Goal: Task Accomplishment & Management: Manage account settings

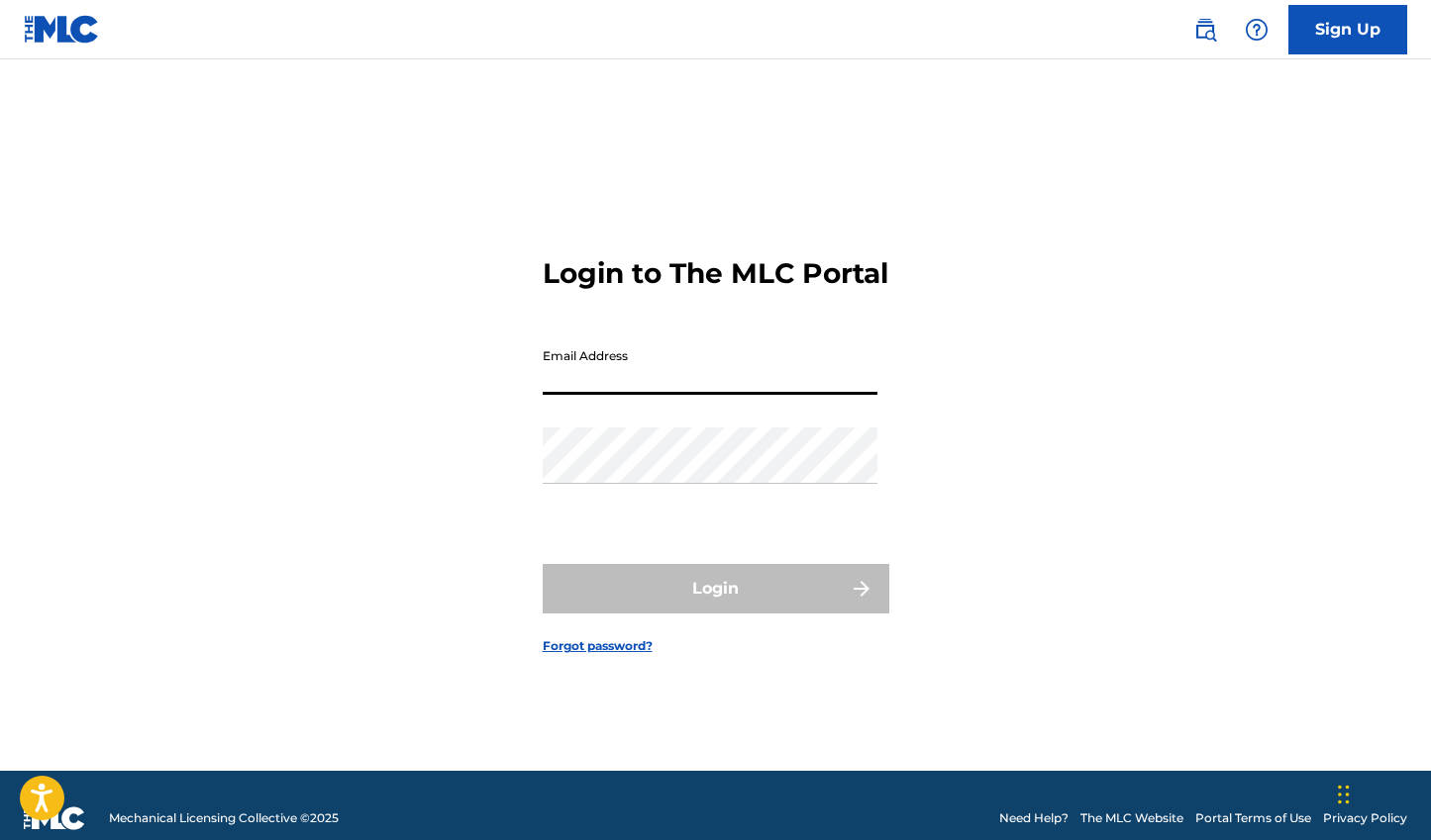
click at [800, 395] on input "Email Address" at bounding box center [710, 367] width 335 height 56
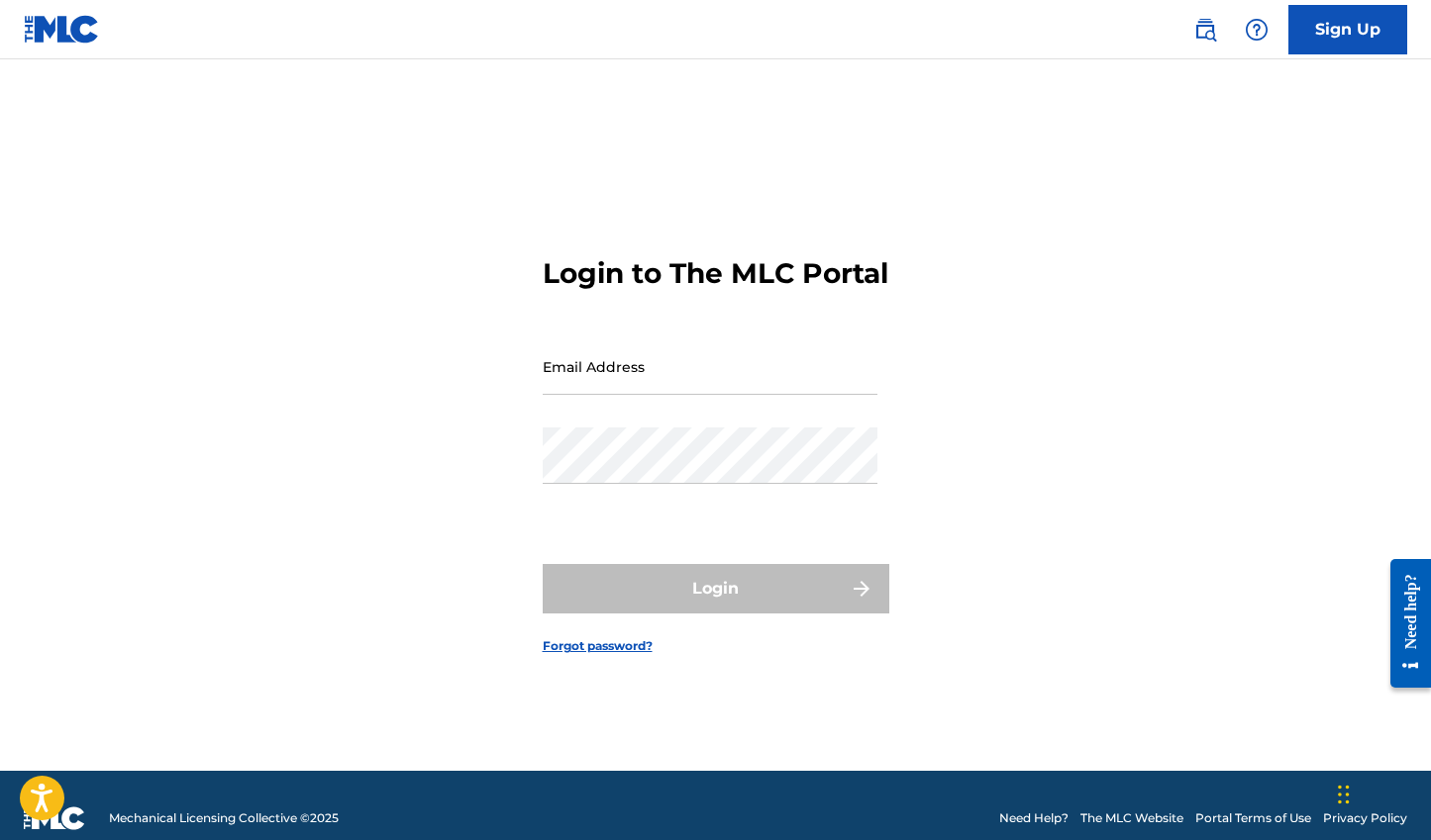
type input "[EMAIL_ADDRESS][DOMAIN_NAME]"
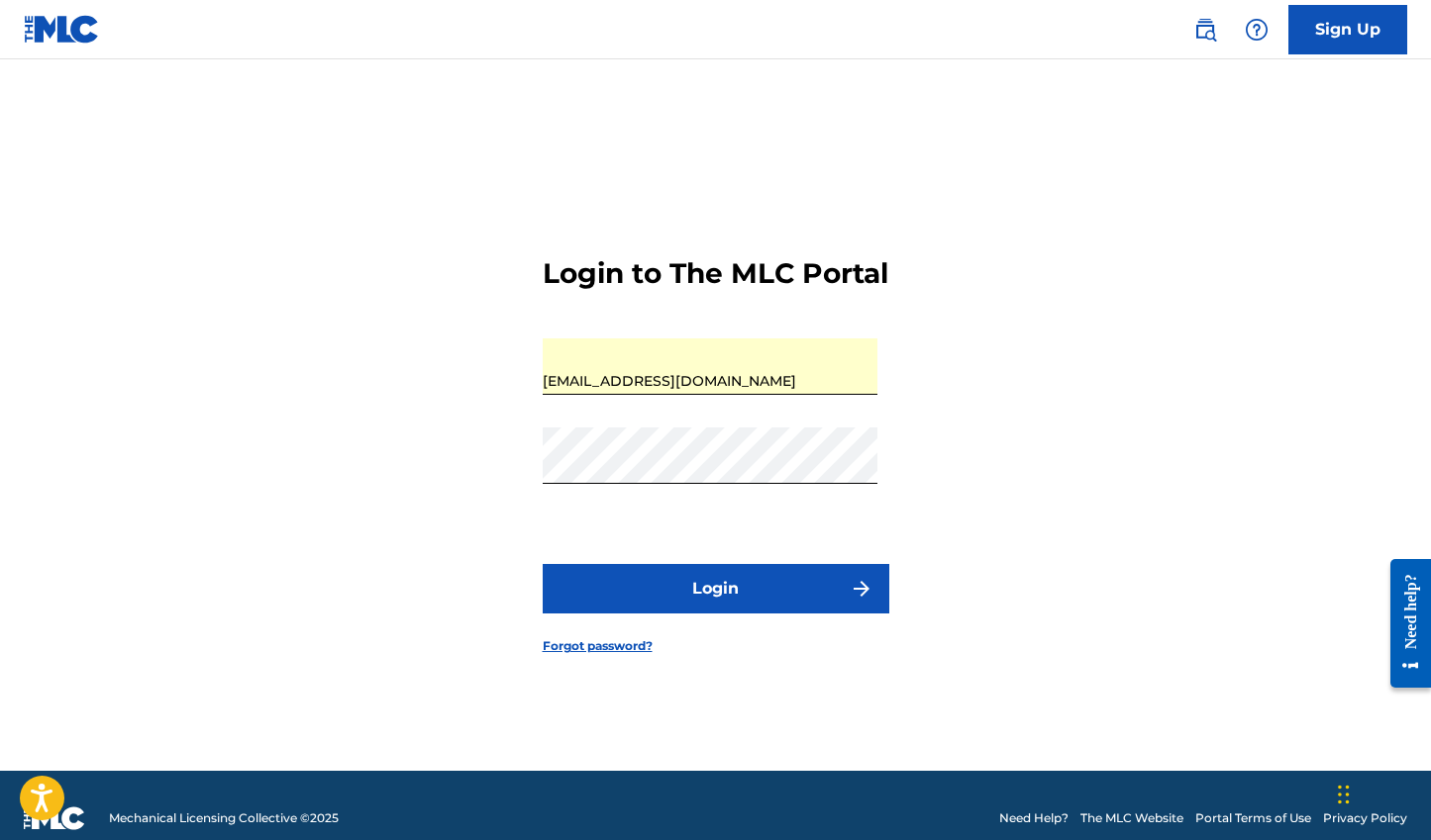
click at [673, 613] on button "Login" at bounding box center [716, 589] width 347 height 50
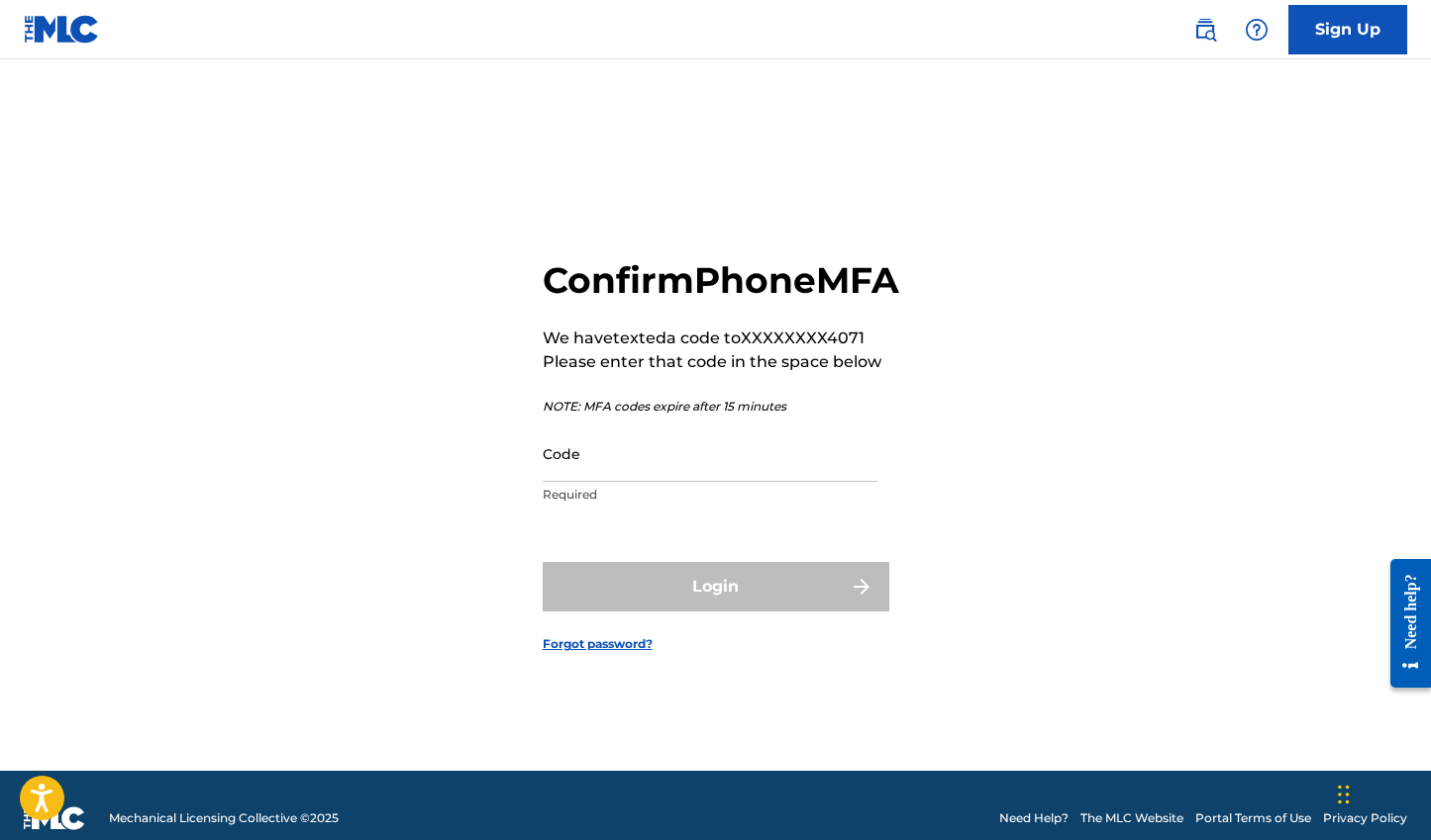
click at [635, 482] on input "Code" at bounding box center [710, 453] width 335 height 56
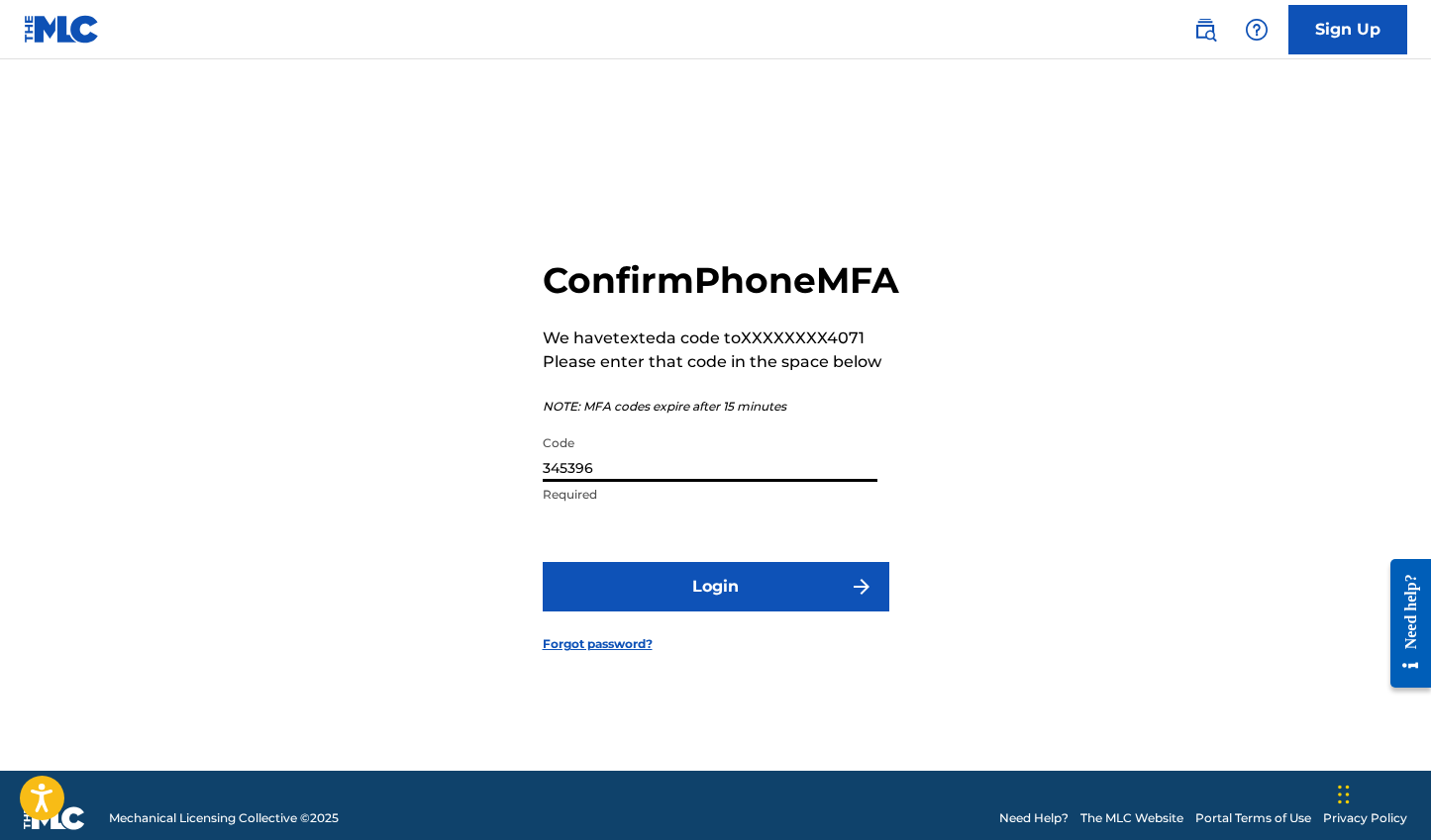
type input "345396"
click at [543, 562] on button "Login" at bounding box center [716, 587] width 347 height 50
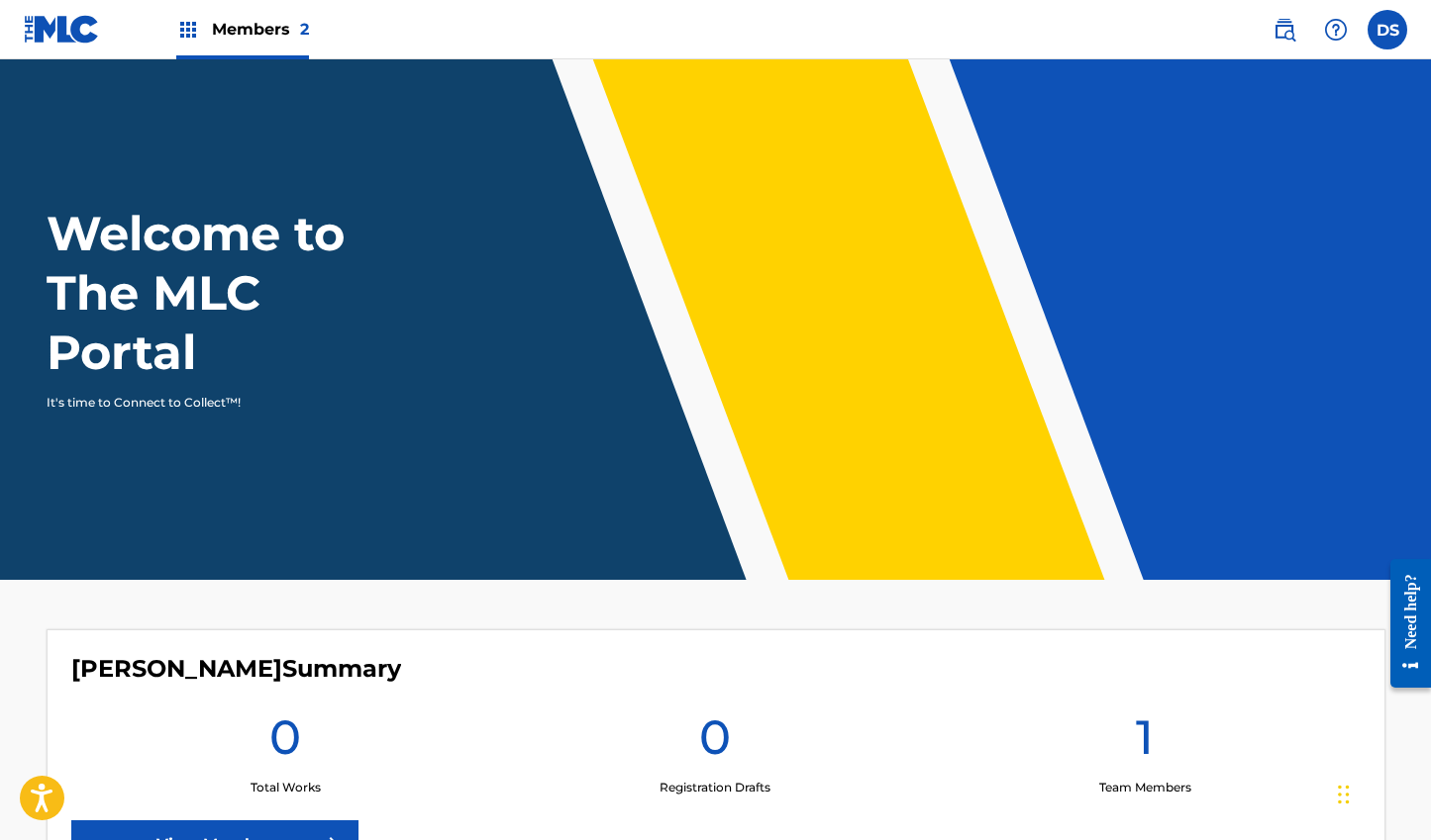
click at [285, 21] on span "Members 2" at bounding box center [260, 29] width 97 height 23
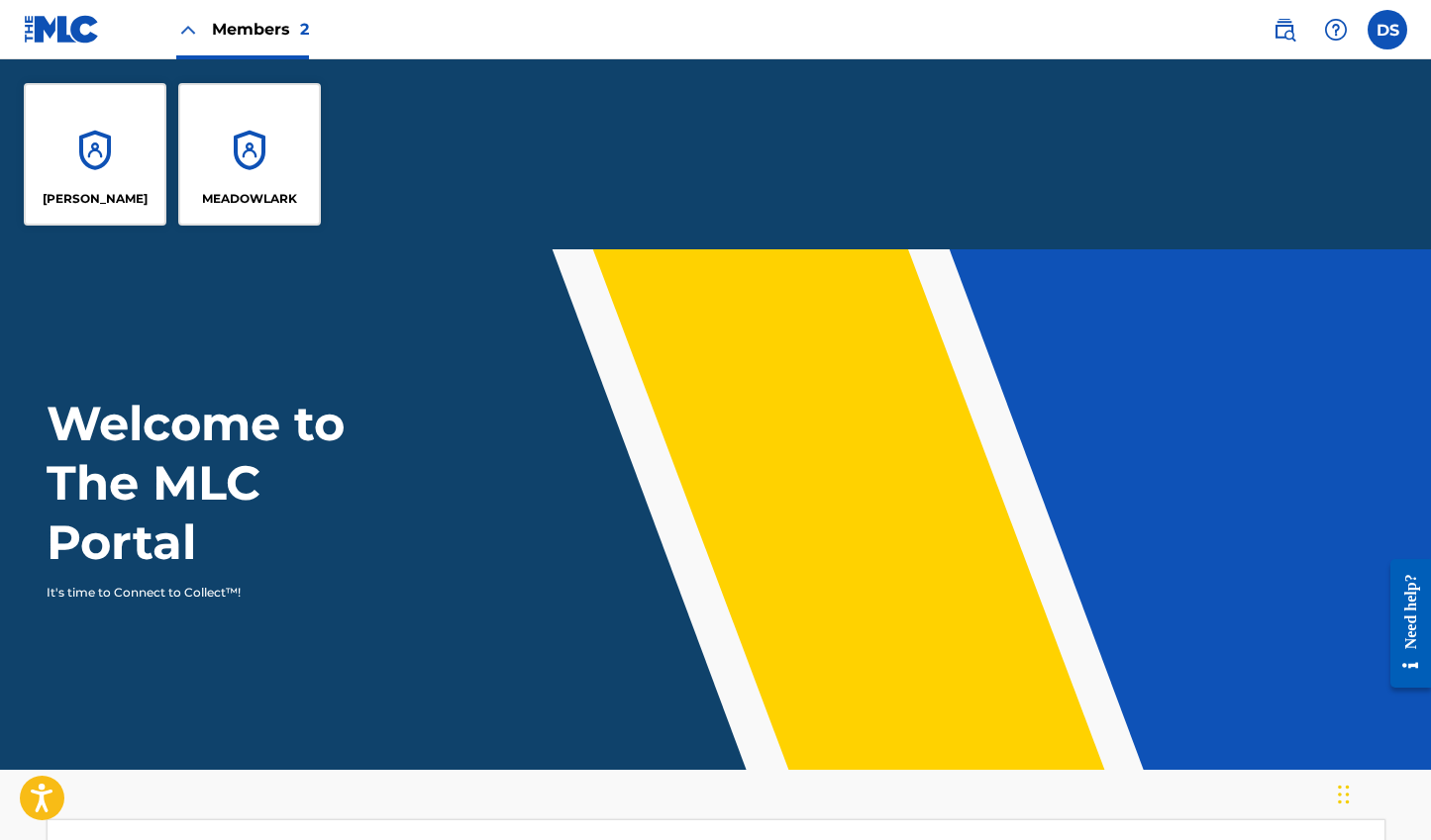
click at [243, 152] on div "MEADOWLARK" at bounding box center [249, 154] width 143 height 143
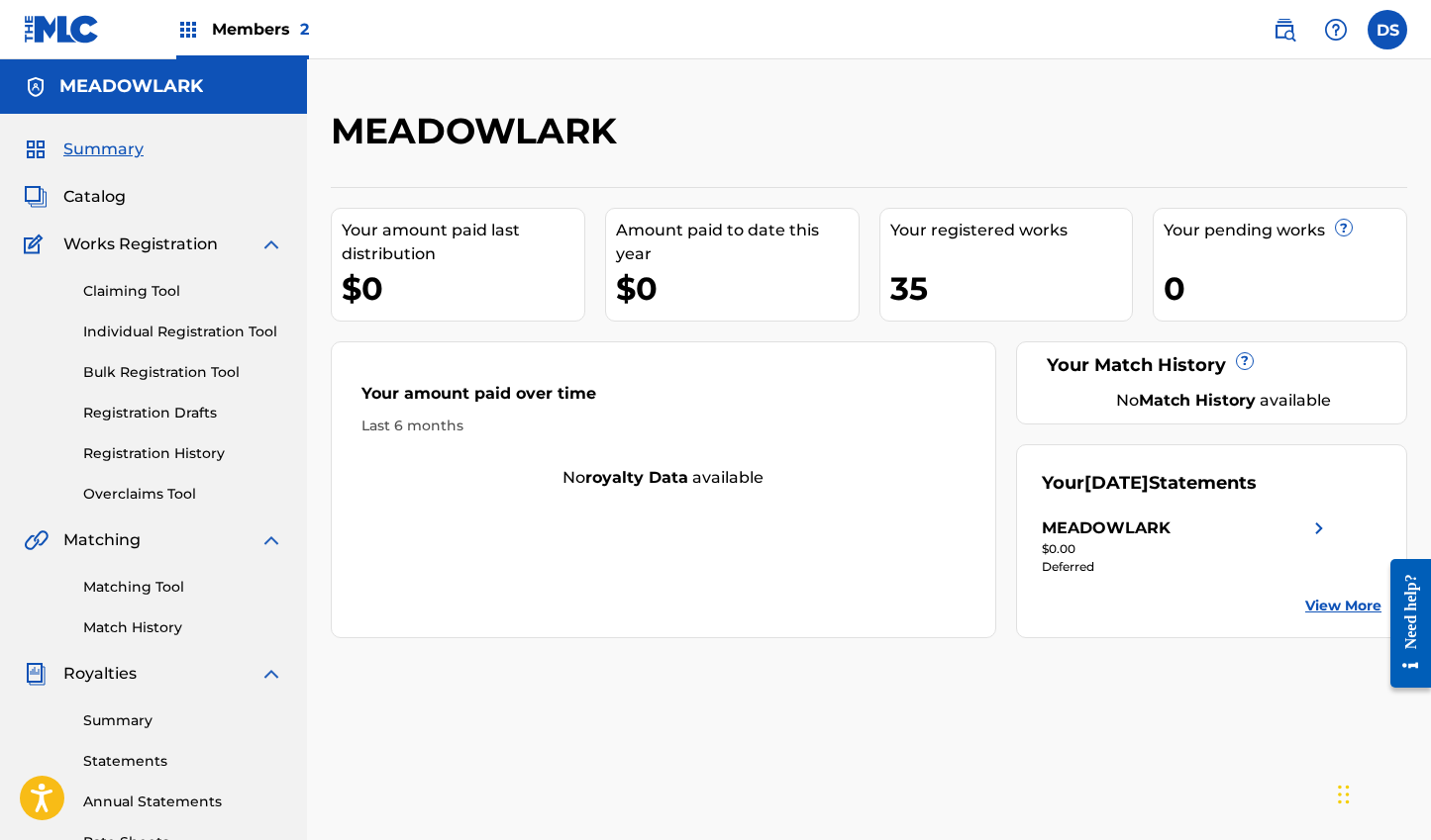
scroll to position [13, 0]
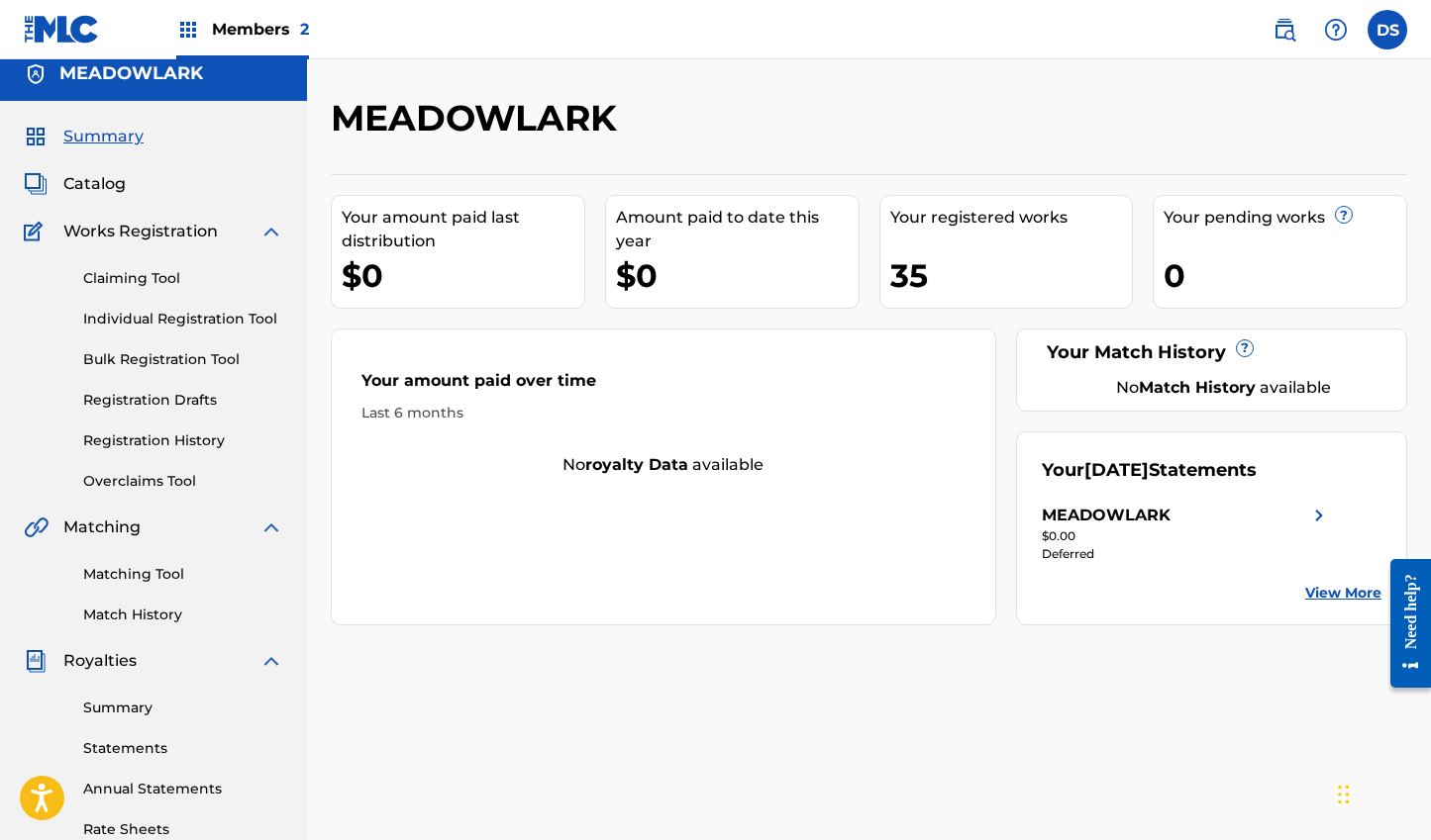
click at [1289, 512] on div "MEADOWLARK" at bounding box center [1185, 515] width 289 height 24
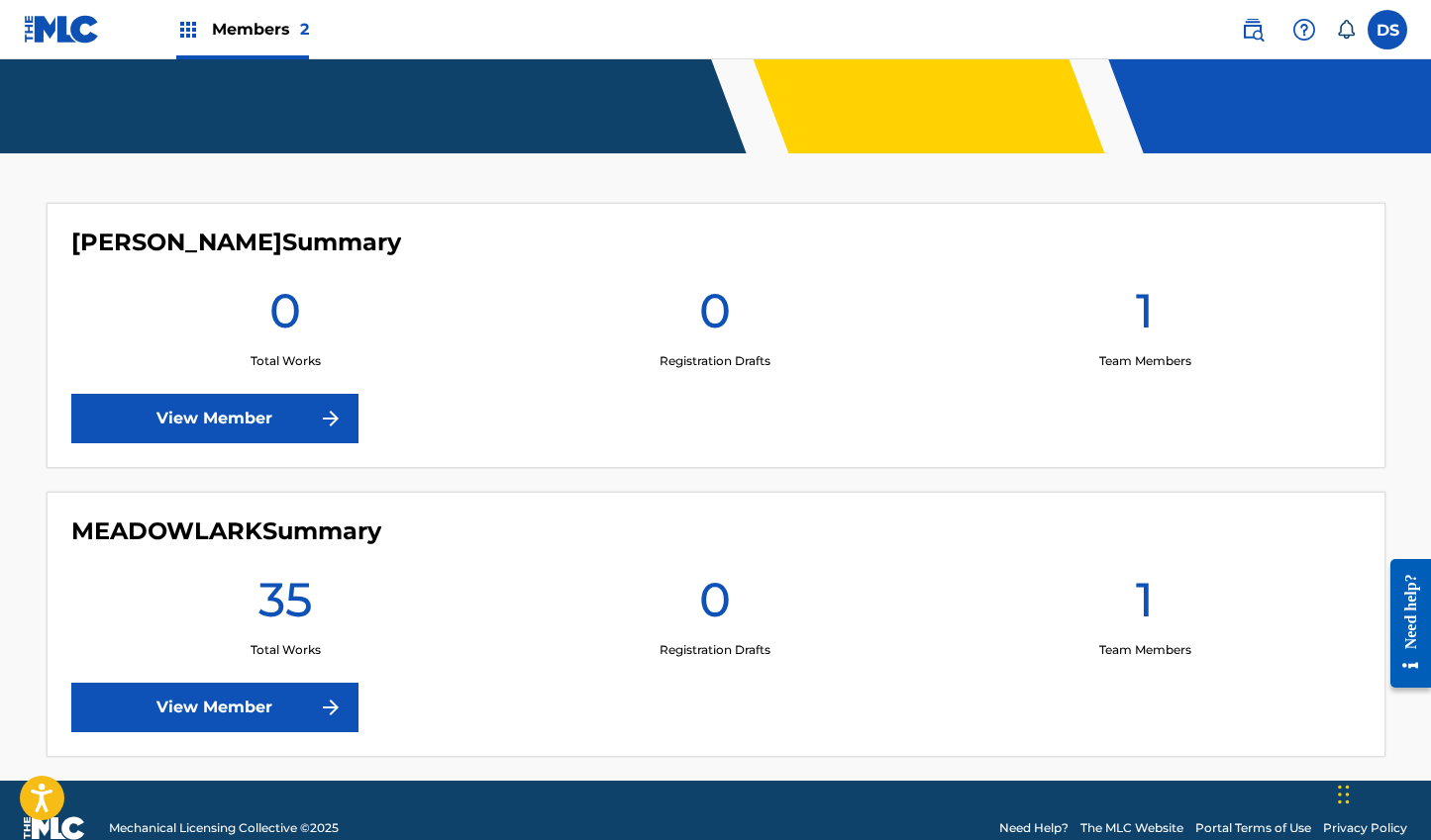
scroll to position [462, 0]
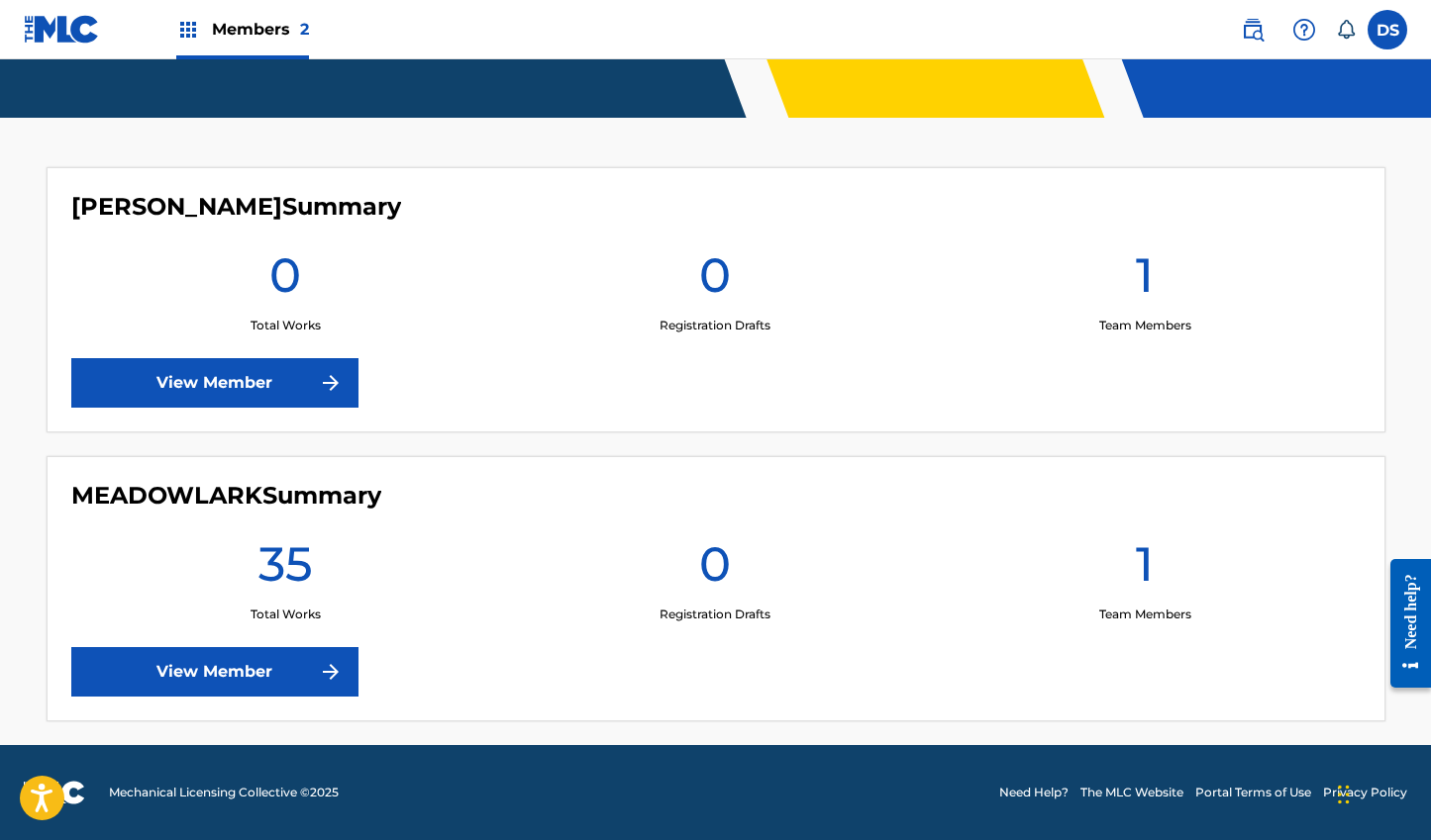
click at [303, 669] on link "View Member" at bounding box center [214, 672] width 287 height 50
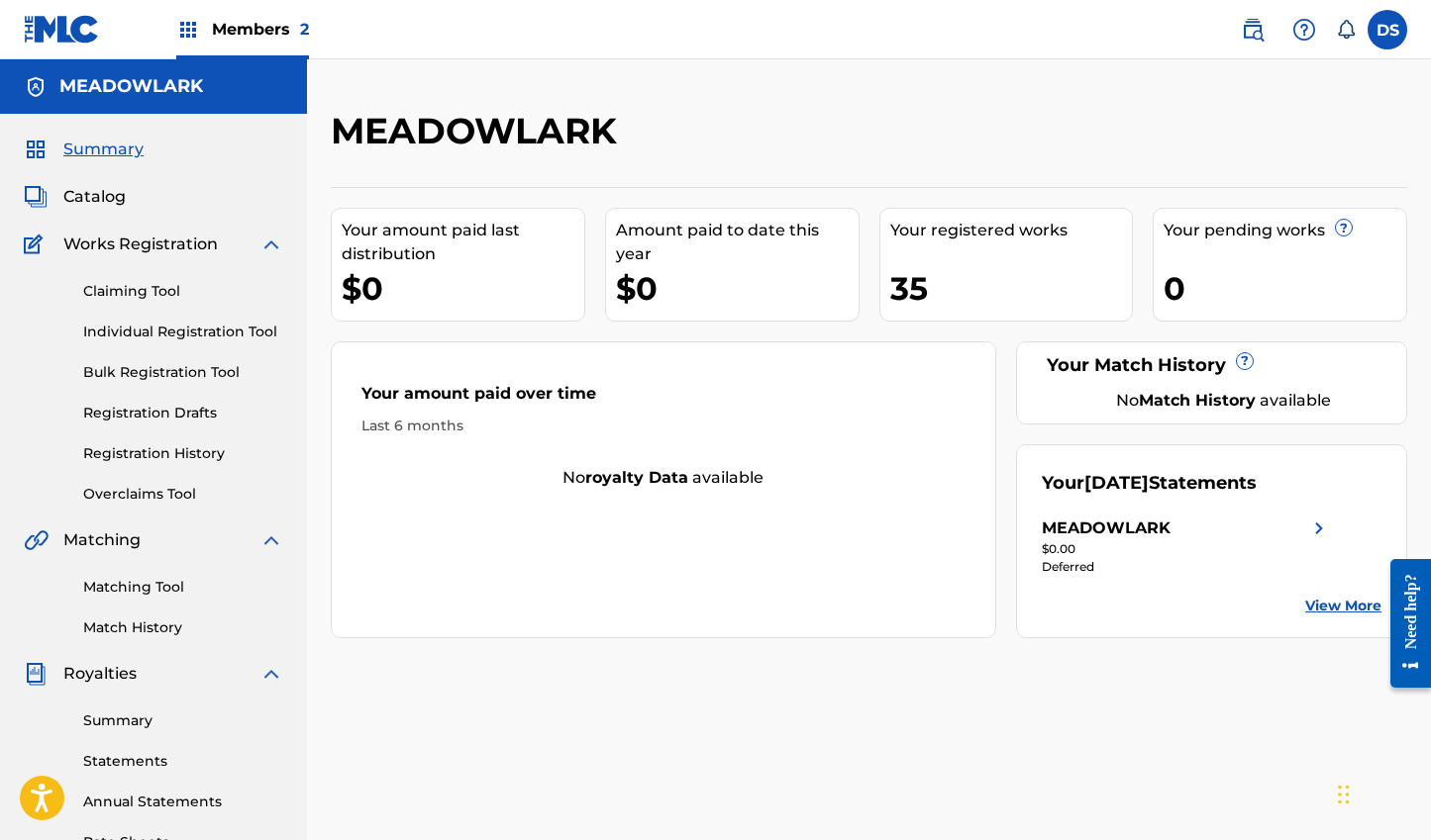
scroll to position [28, 0]
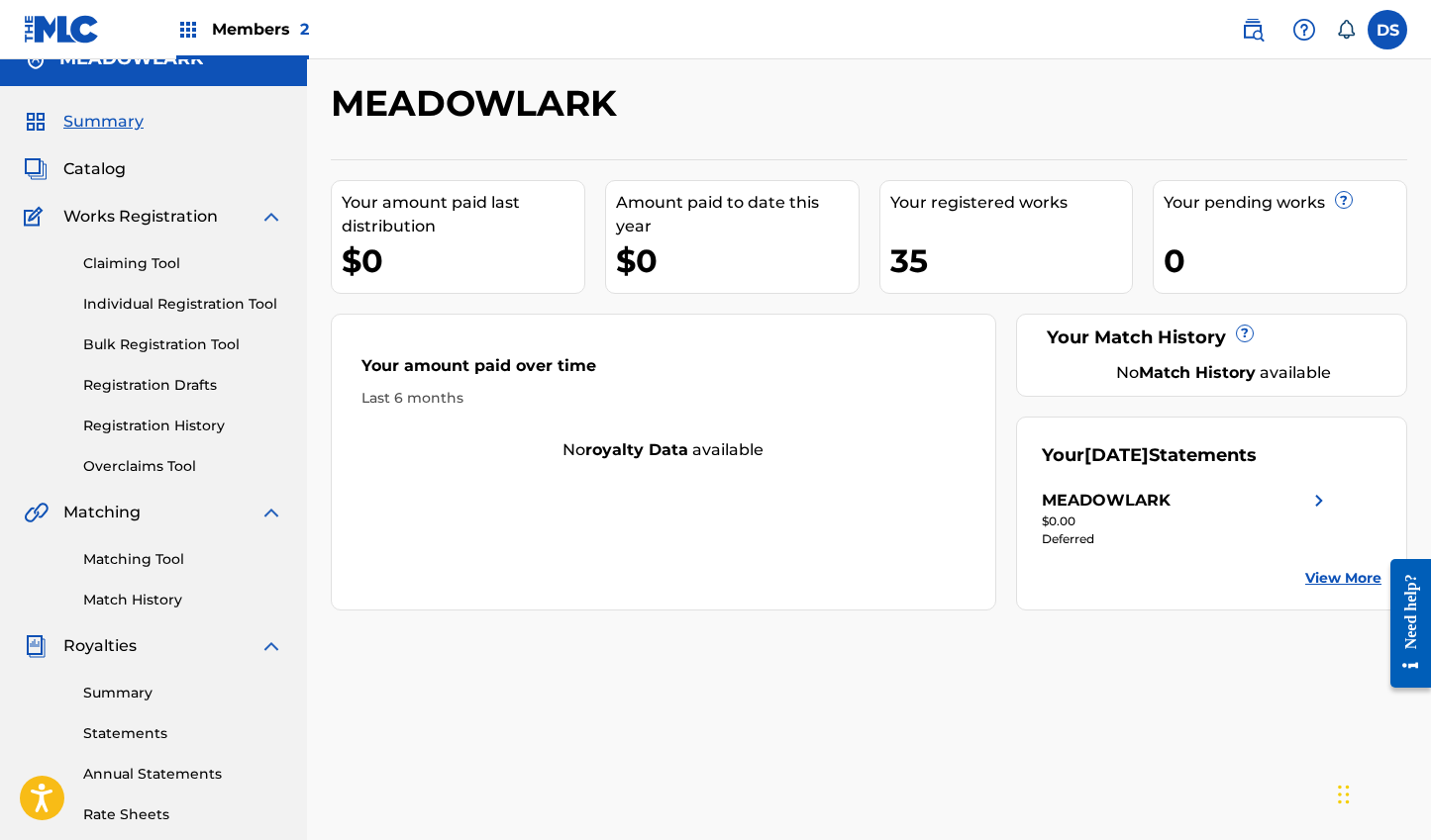
click at [146, 552] on link "Matching Tool" at bounding box center [183, 559] width 200 height 21
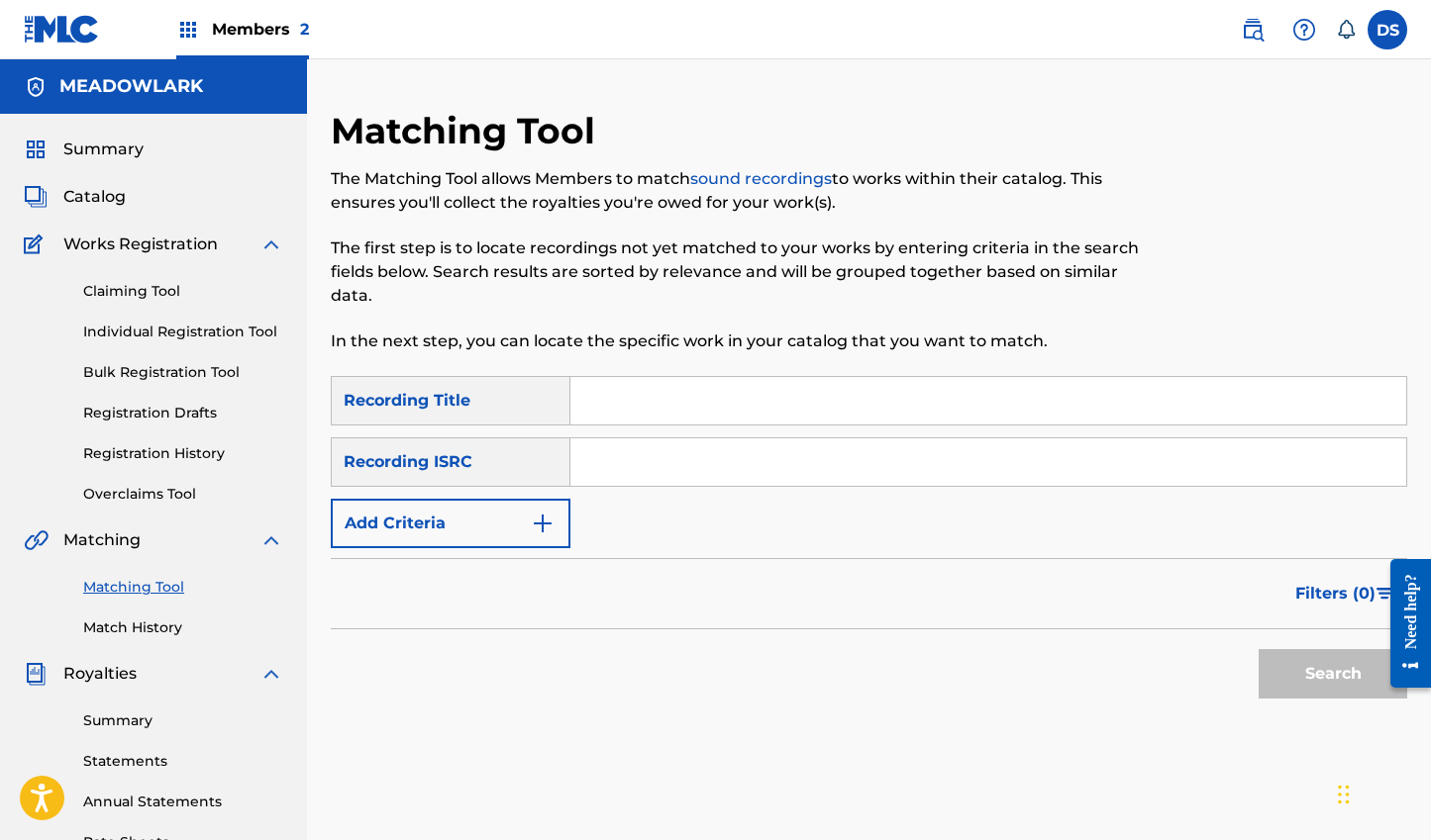
click at [90, 206] on span "Catalog" at bounding box center [94, 197] width 62 height 24
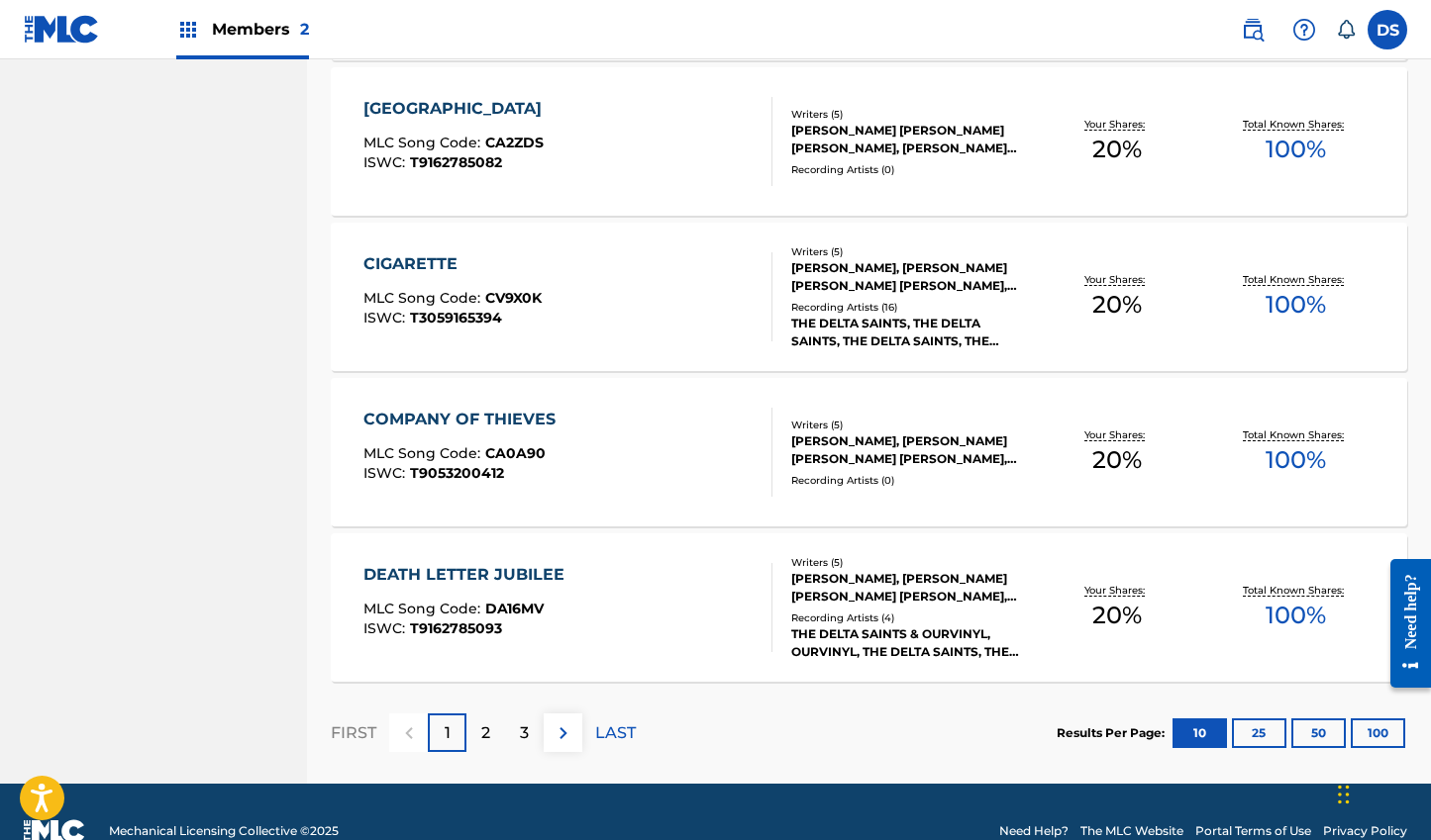
scroll to position [1425, 0]
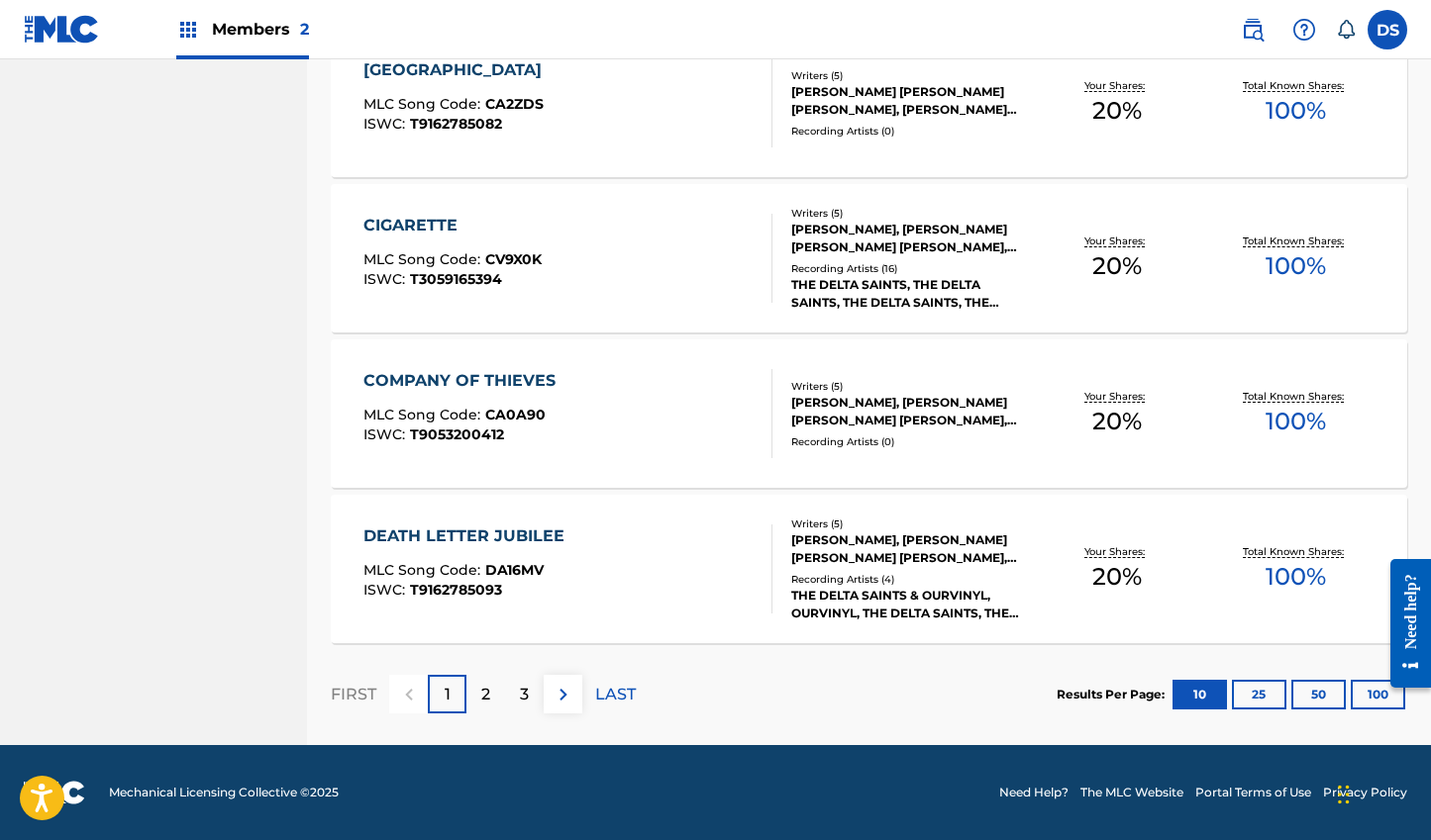
click at [552, 691] on img at bounding box center [564, 695] width 24 height 24
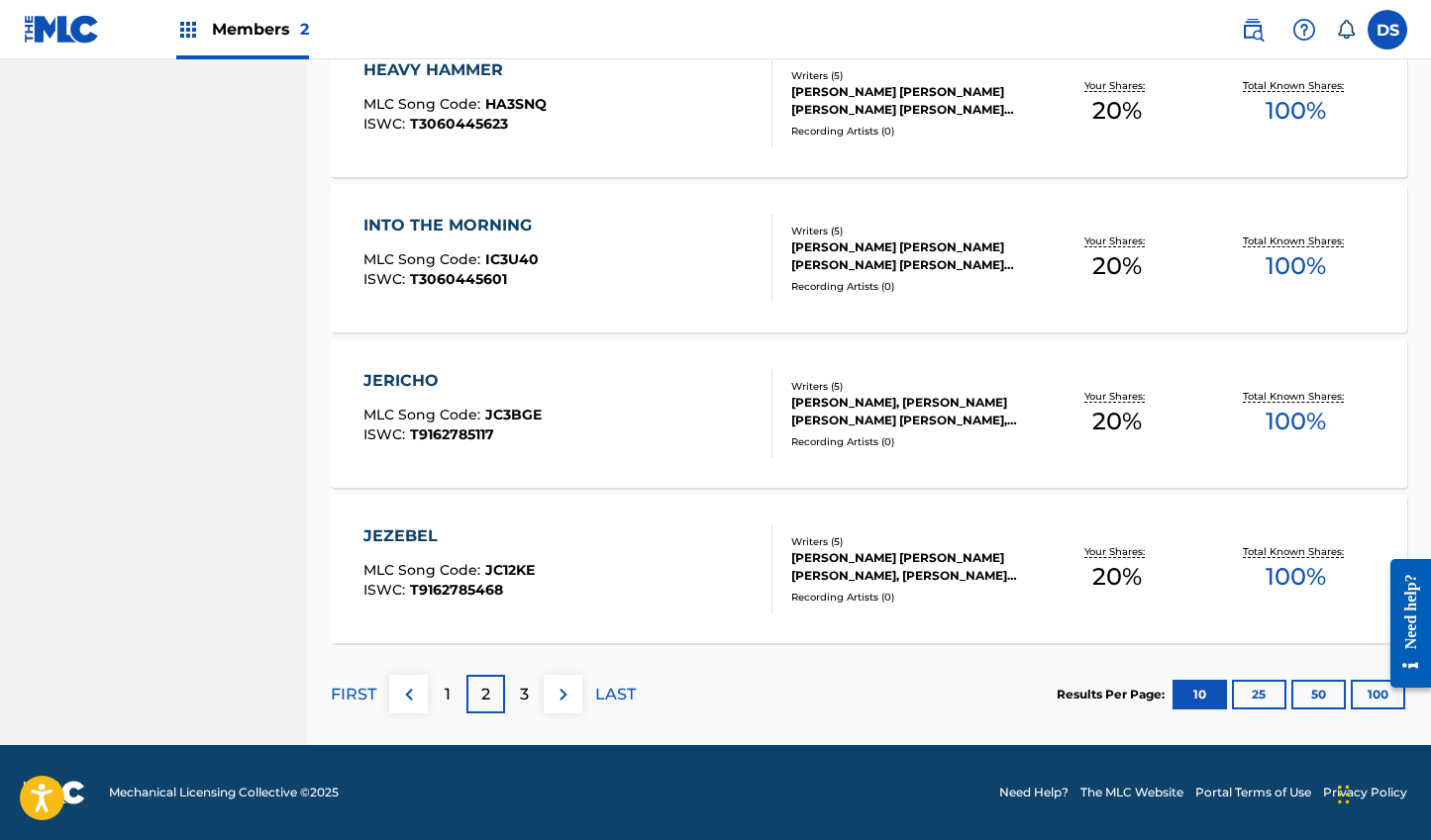
click at [516, 706] on div "3" at bounding box center [524, 694] width 39 height 39
click at [524, 694] on p "4" at bounding box center [524, 695] width 11 height 24
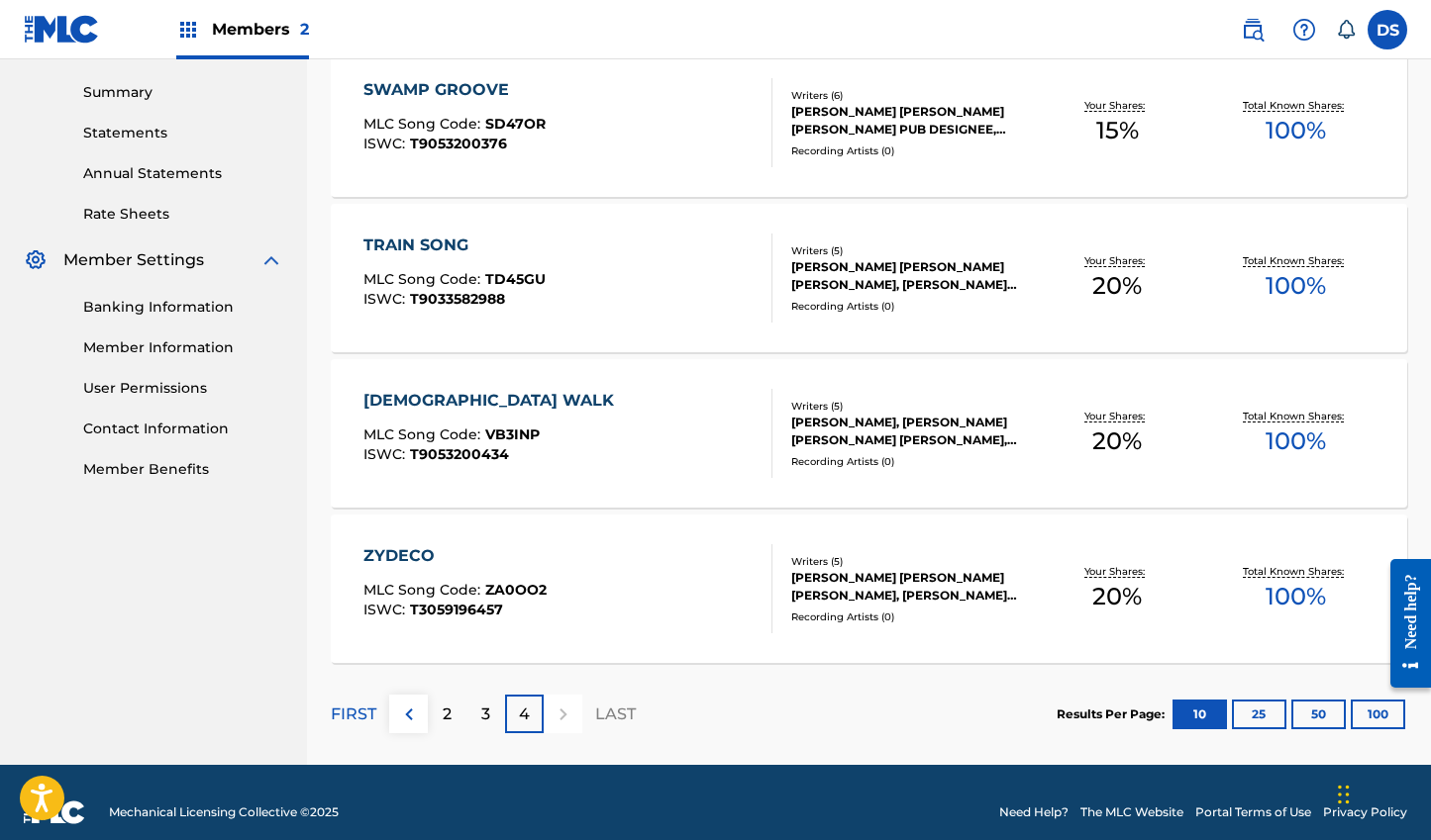
scroll to position [648, 0]
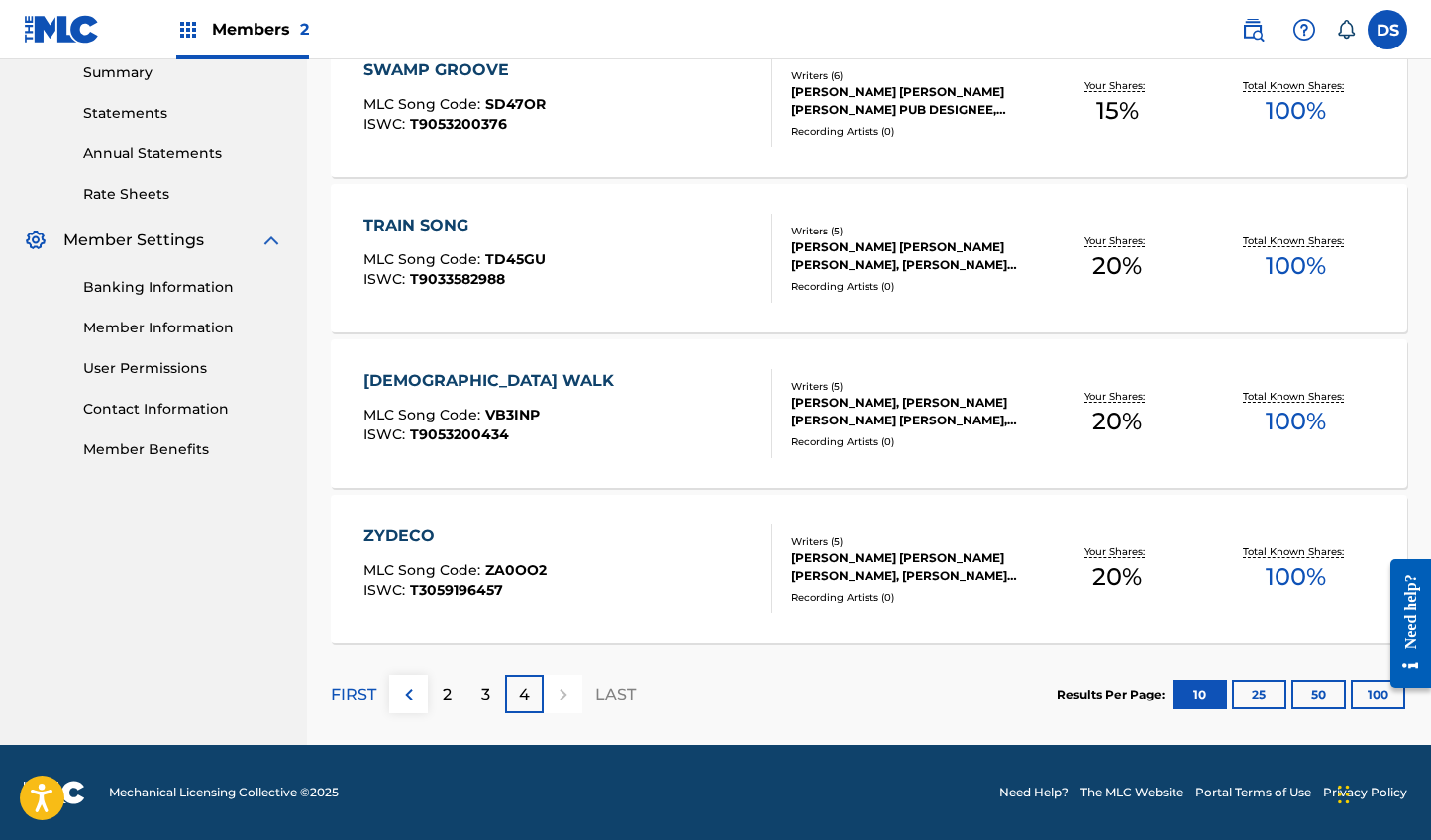
click at [480, 695] on div "3" at bounding box center [486, 694] width 39 height 39
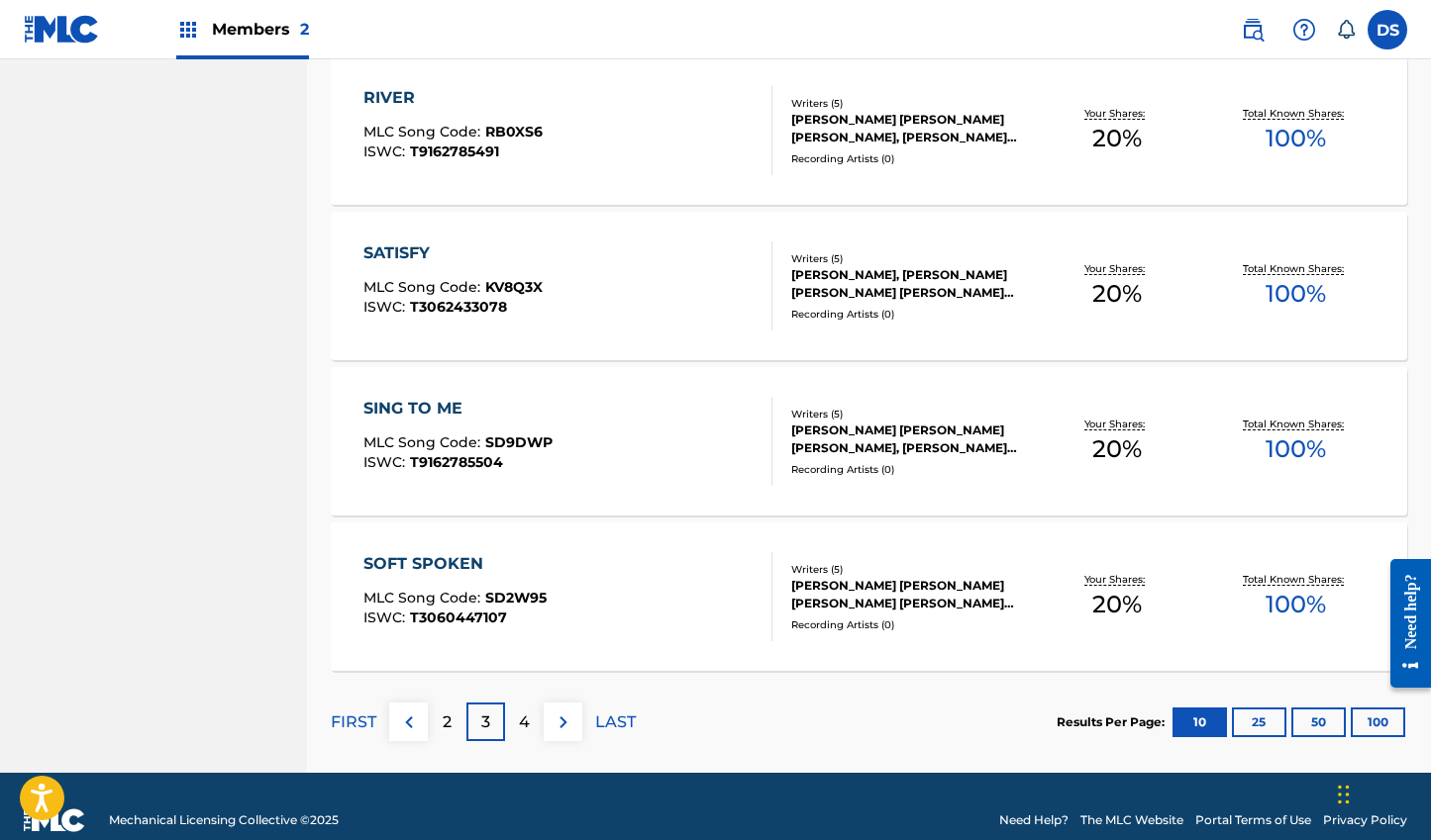
scroll to position [1425, 0]
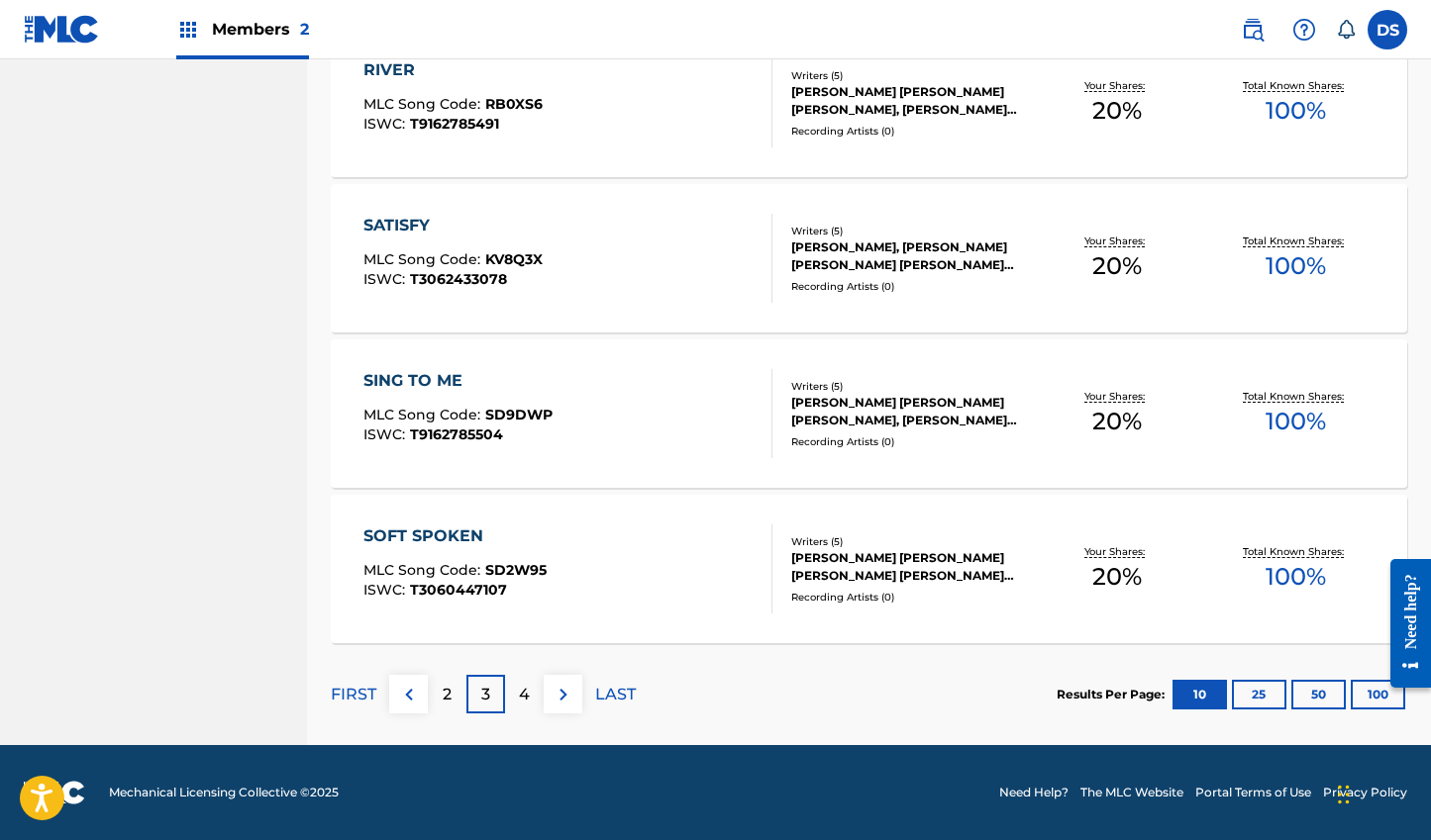
click at [459, 692] on div "2" at bounding box center [447, 694] width 39 height 39
click at [443, 694] on div "1" at bounding box center [447, 694] width 39 height 39
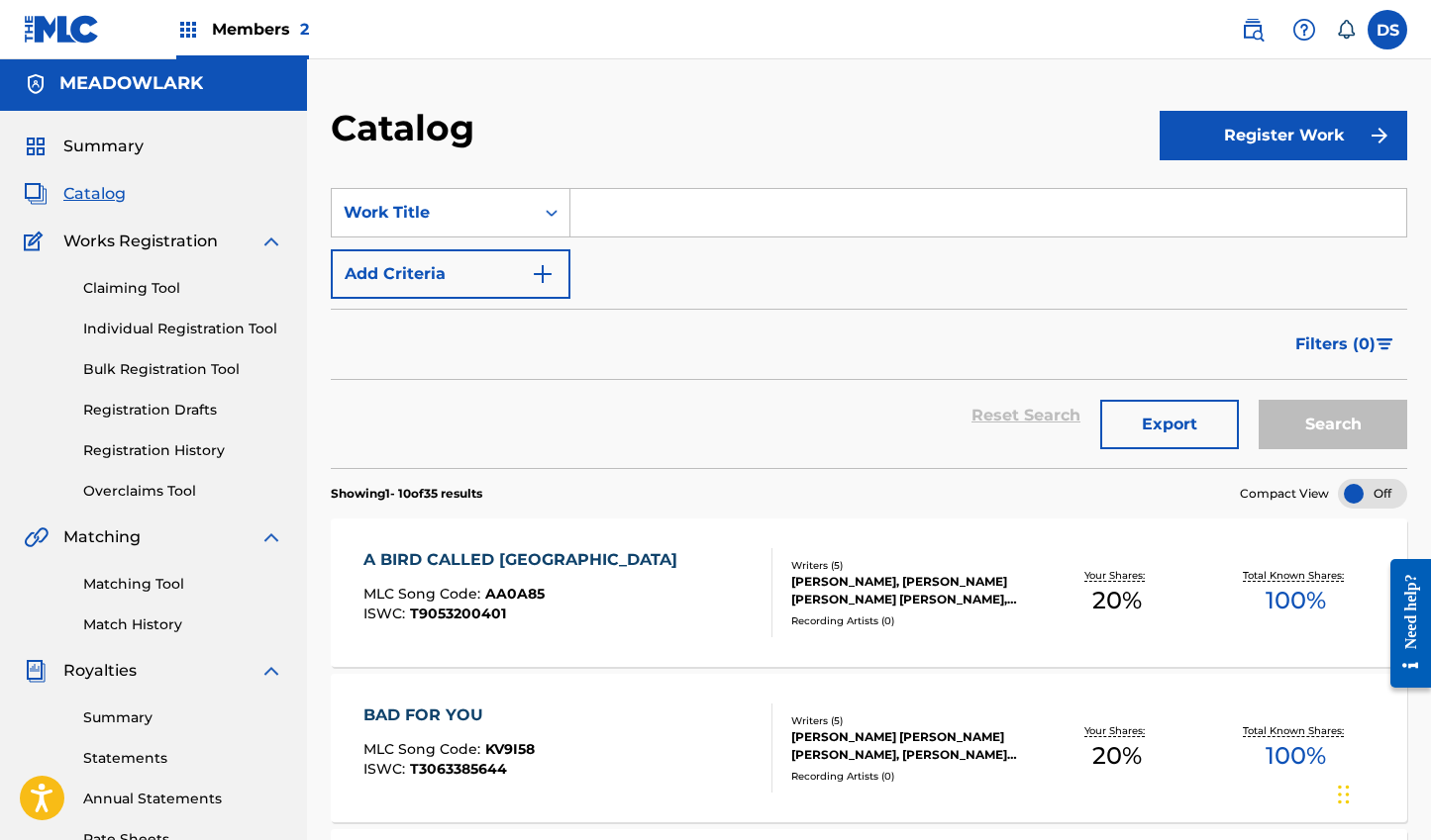
scroll to position [0, 0]
